Goal: Transaction & Acquisition: Purchase product/service

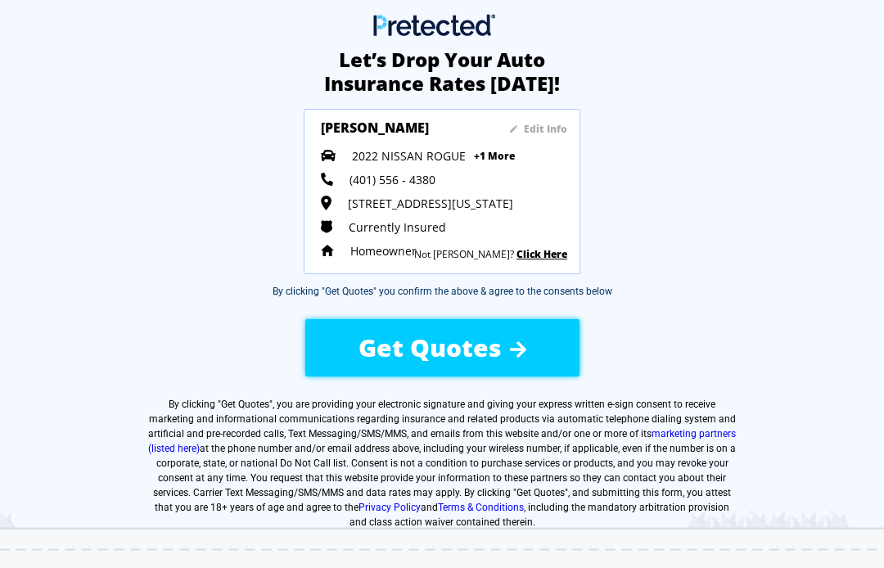
click at [446, 177] on div "(401) 556 - 4380" at bounding box center [444, 180] width 247 height 16
click at [328, 183] on img at bounding box center [327, 179] width 12 height 12
click at [537, 261] on link "Click Here" at bounding box center [542, 254] width 51 height 14
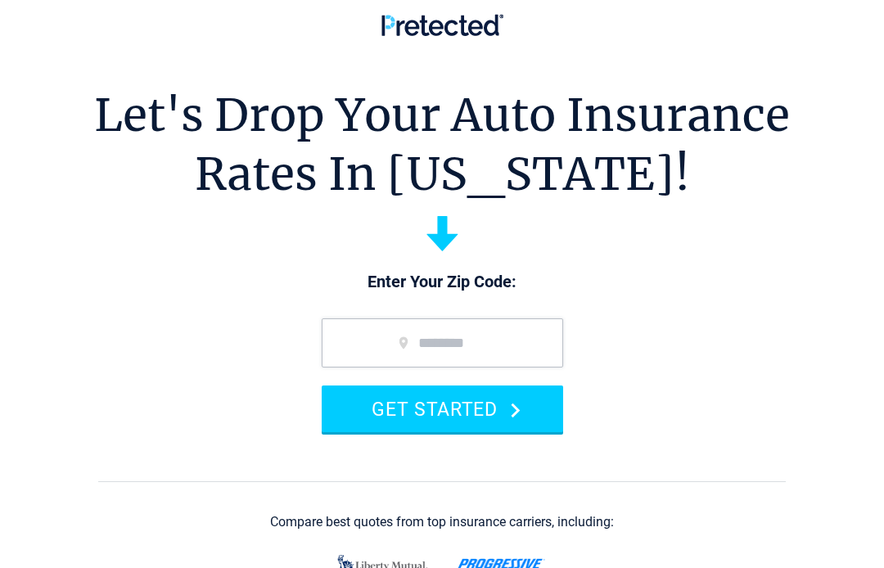
click at [455, 343] on input "zip code" at bounding box center [443, 343] width 242 height 49
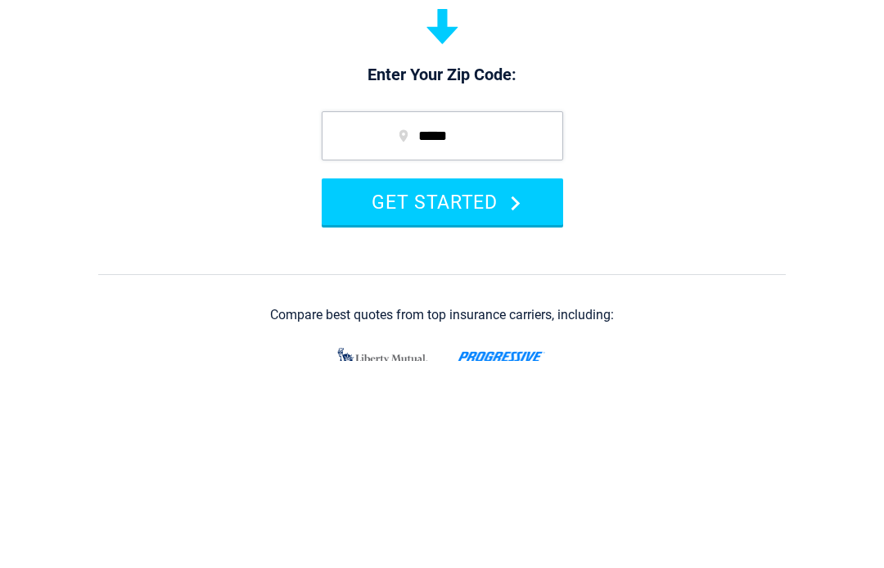
type input "*****"
click at [471, 386] on button "GET STARTED" at bounding box center [443, 409] width 242 height 47
